Goal: Find specific page/section: Find specific page/section

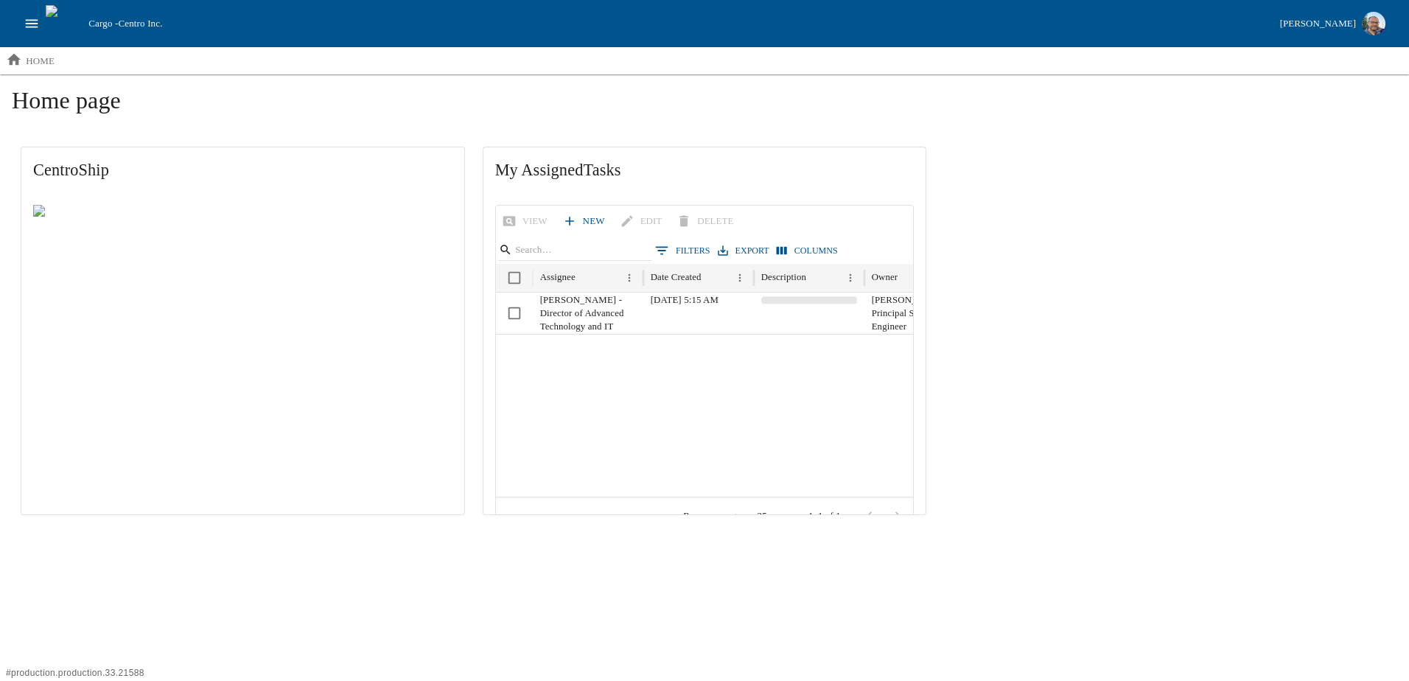
click at [25, 22] on icon "open drawer" at bounding box center [32, 23] width 16 height 16
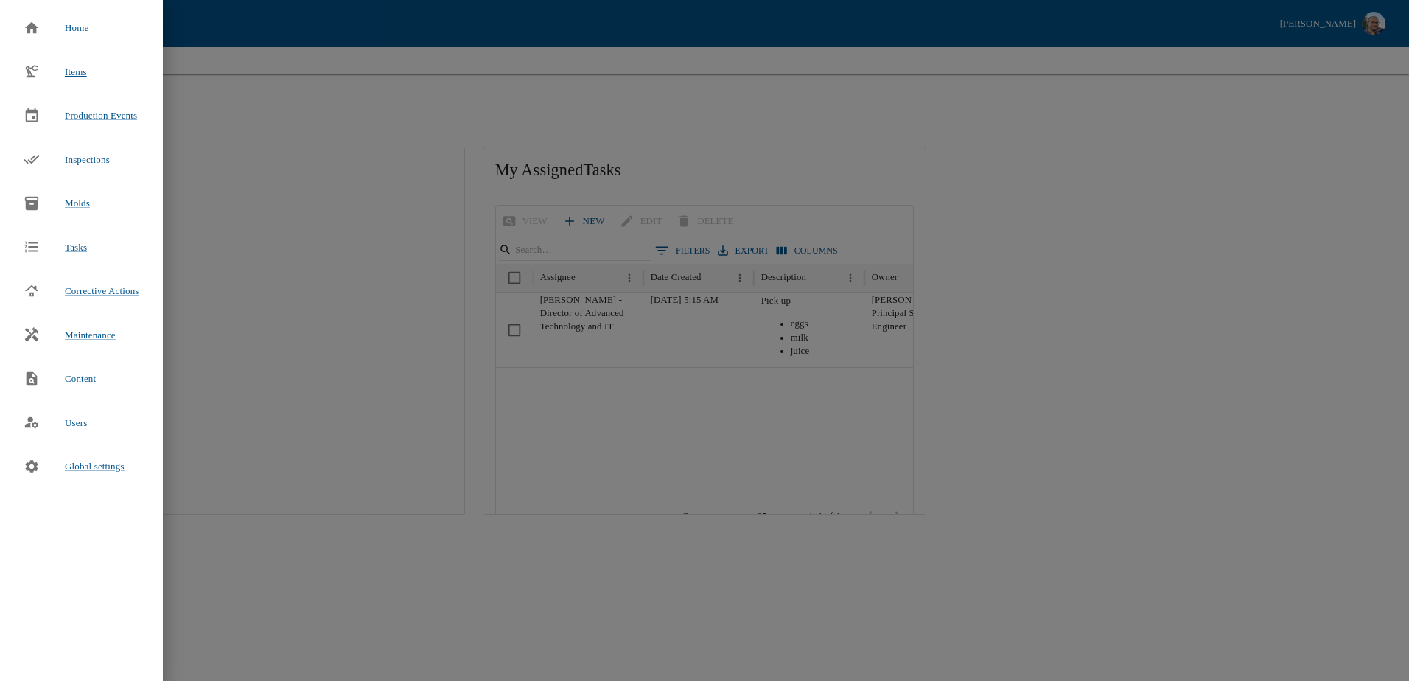
click at [66, 75] on span "Items" at bounding box center [76, 71] width 22 height 11
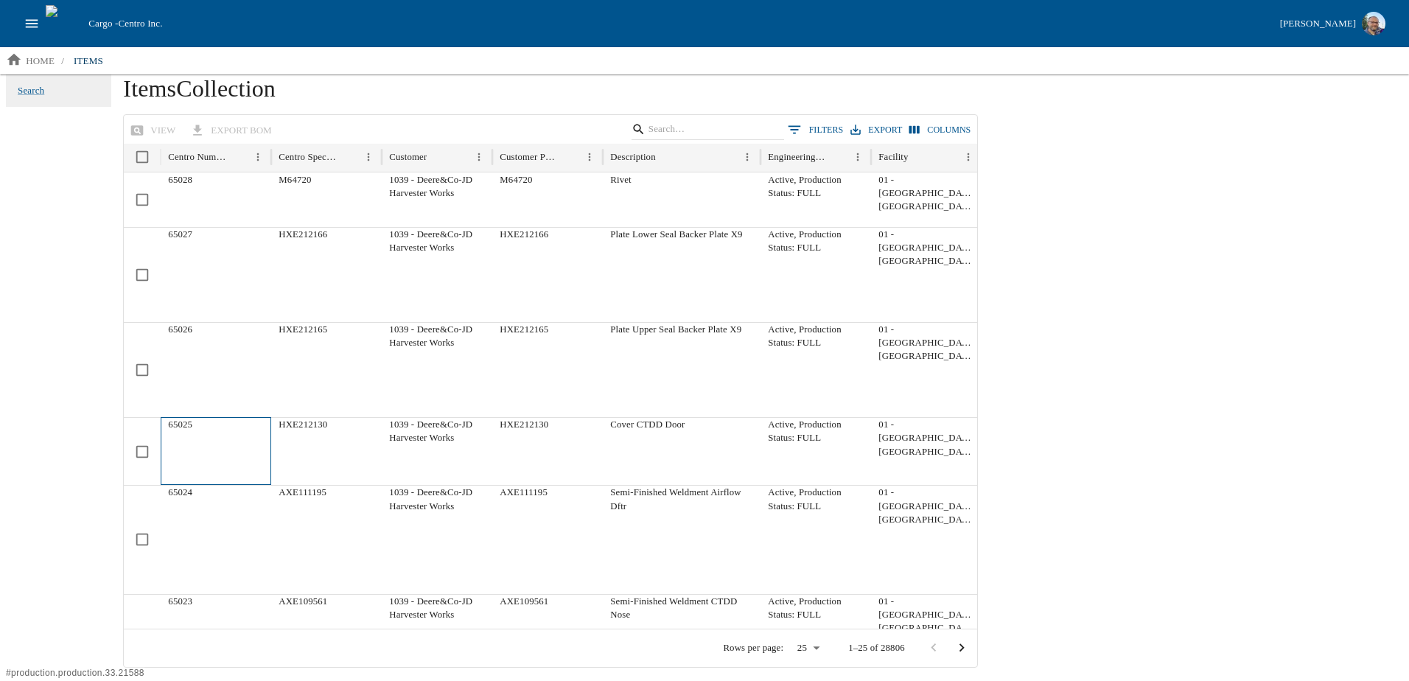
click at [182, 438] on div "65025" at bounding box center [216, 451] width 111 height 68
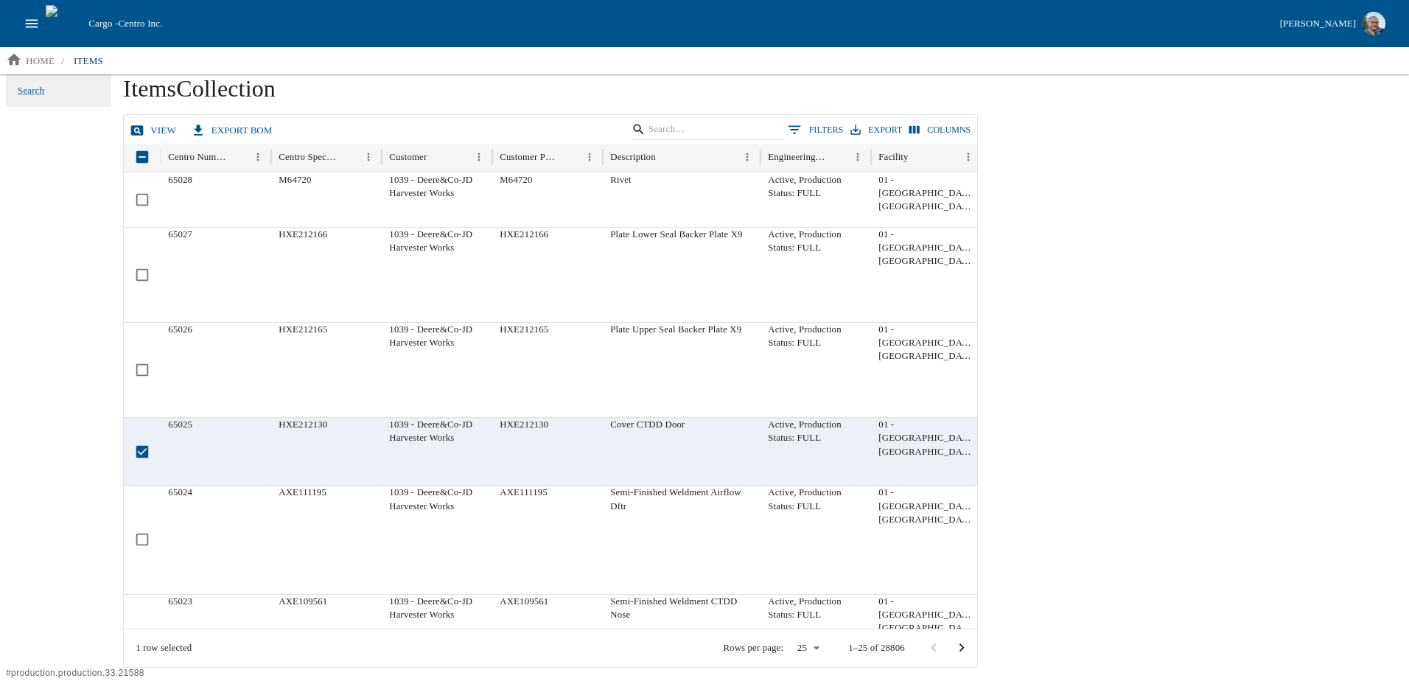
click at [155, 127] on link "view" at bounding box center [154, 131] width 55 height 26
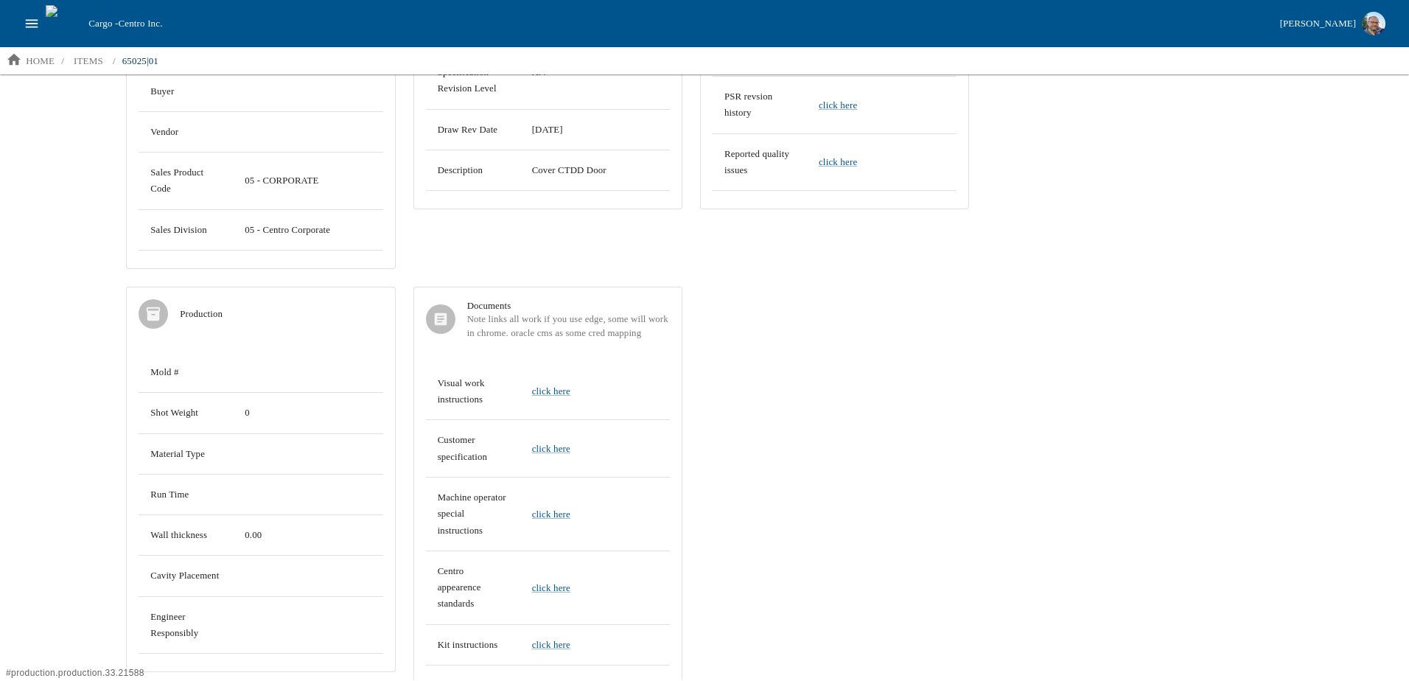
scroll to position [293, 0]
click at [767, 490] on div "CEN 65025 - Cover CTDD Door Facility - 01 - [GEOGRAPHIC_DATA], [GEOGRAPHIC_DATA…" at bounding box center [547, 355] width 861 height 1017
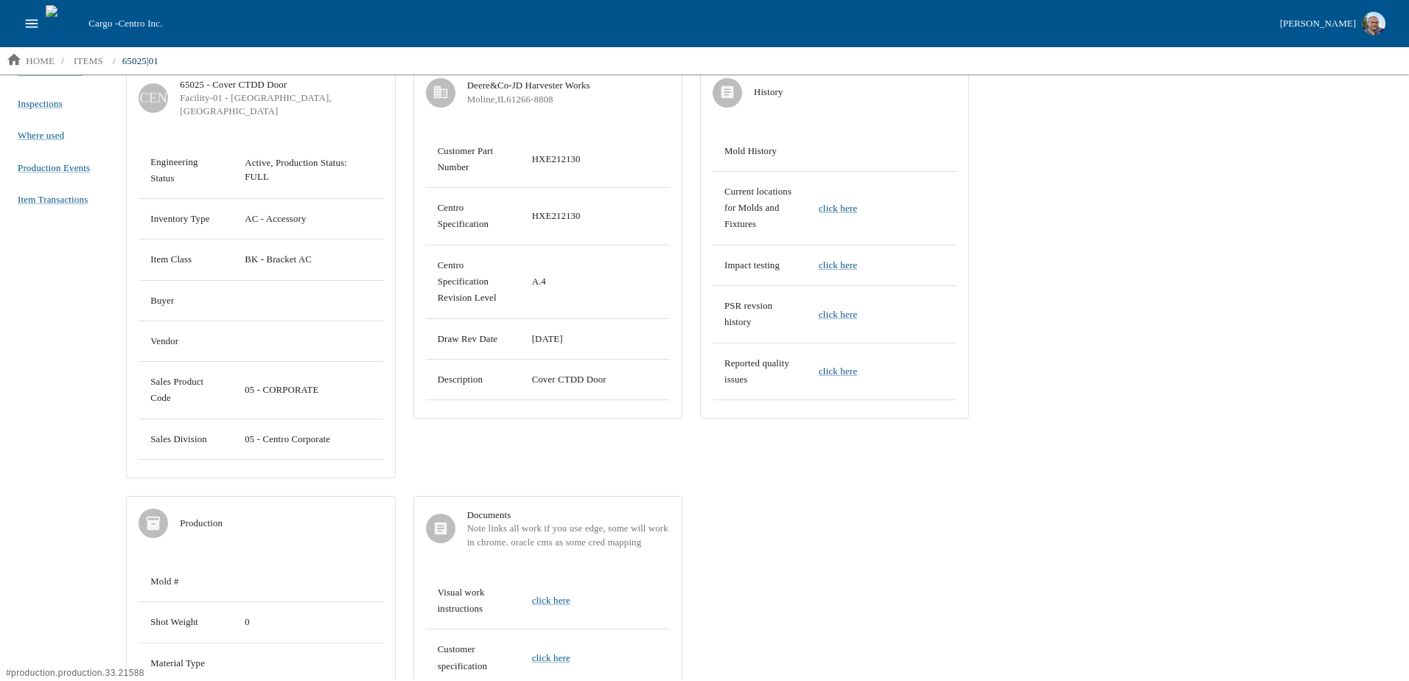
scroll to position [0, 0]
